Goal: Information Seeking & Learning: Learn about a topic

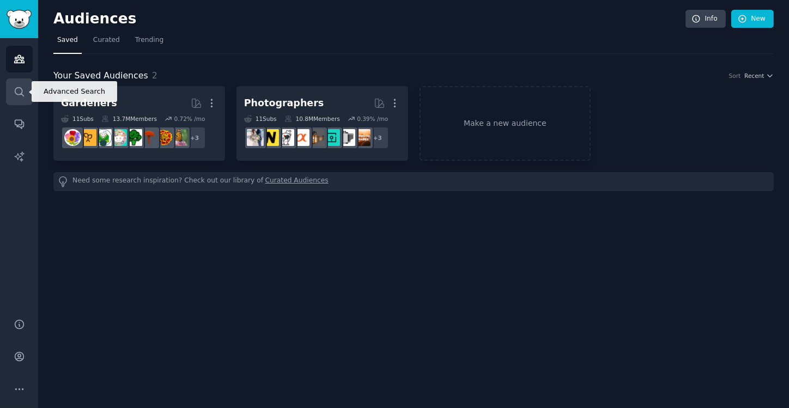
click at [14, 95] on icon "Sidebar" at bounding box center [19, 91] width 11 height 11
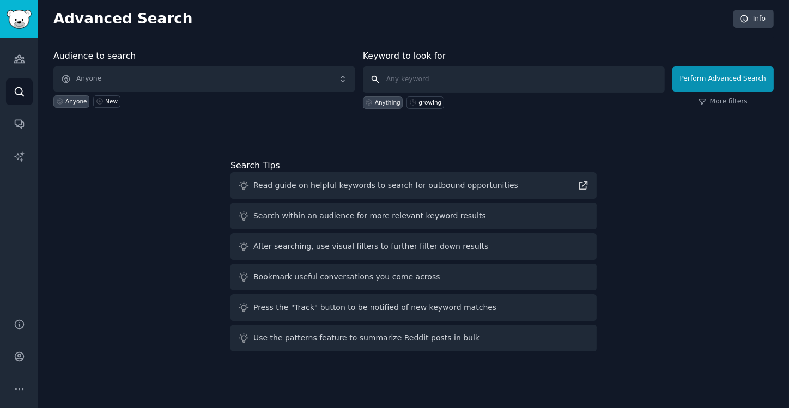
click at [437, 81] on input "text" at bounding box center [514, 79] width 302 height 26
paste input "horse"
type input "horse"
click at [728, 84] on button "Perform Advanced Search" at bounding box center [722, 78] width 101 height 25
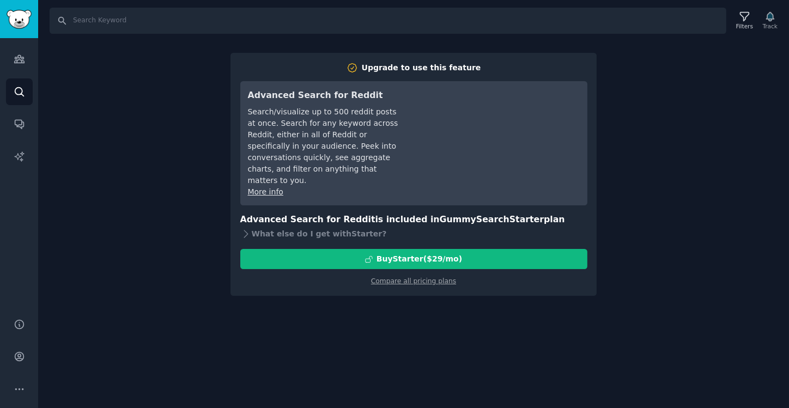
click at [415, 274] on div "Upgrade to use this feature Advanced Search for Reddit Search/visualize up to 5…" at bounding box center [413, 175] width 366 height 244
click at [100, 20] on input "Search" at bounding box center [388, 21] width 677 height 26
paste input "horse"
type input "horse"
click at [59, 21] on input "horse" at bounding box center [388, 21] width 677 height 26
